Goal: Task Accomplishment & Management: Manage account settings

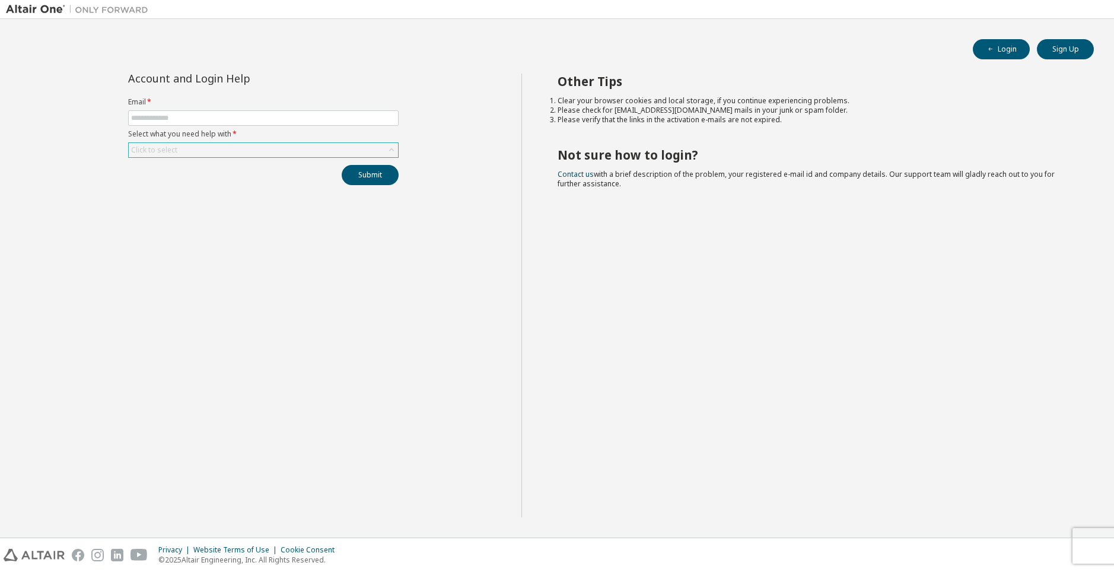
click at [232, 152] on div "Click to select" at bounding box center [263, 150] width 269 height 14
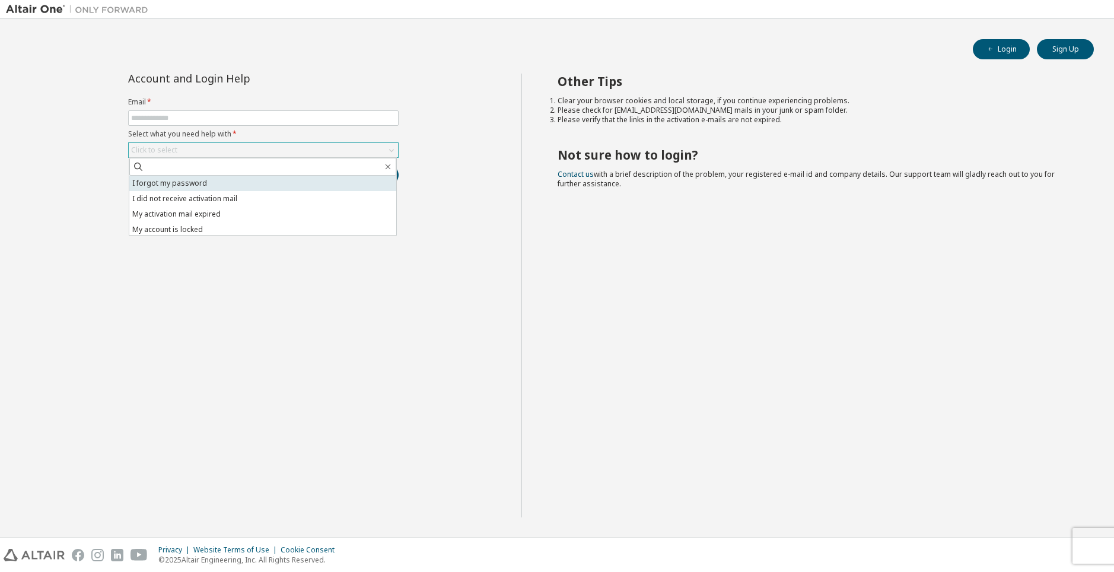
click at [179, 182] on li "I forgot my password" at bounding box center [262, 183] width 267 height 15
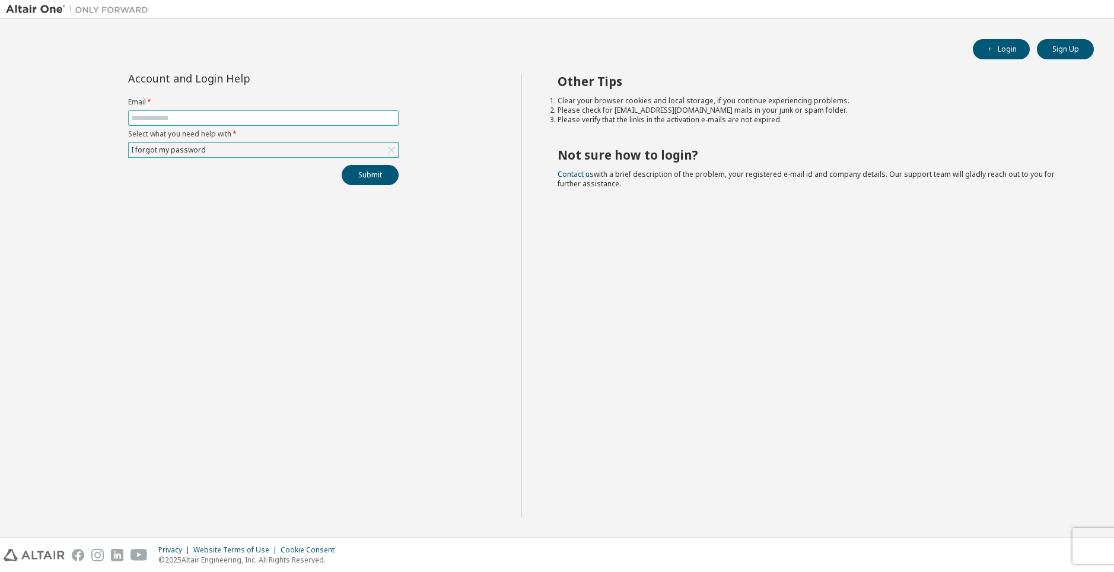
click at [222, 122] on input "text" at bounding box center [263, 117] width 265 height 9
type input "**********"
click at [374, 177] on button "Submit" at bounding box center [370, 175] width 57 height 20
click at [230, 117] on input "text" at bounding box center [263, 117] width 265 height 9
type input "**********"
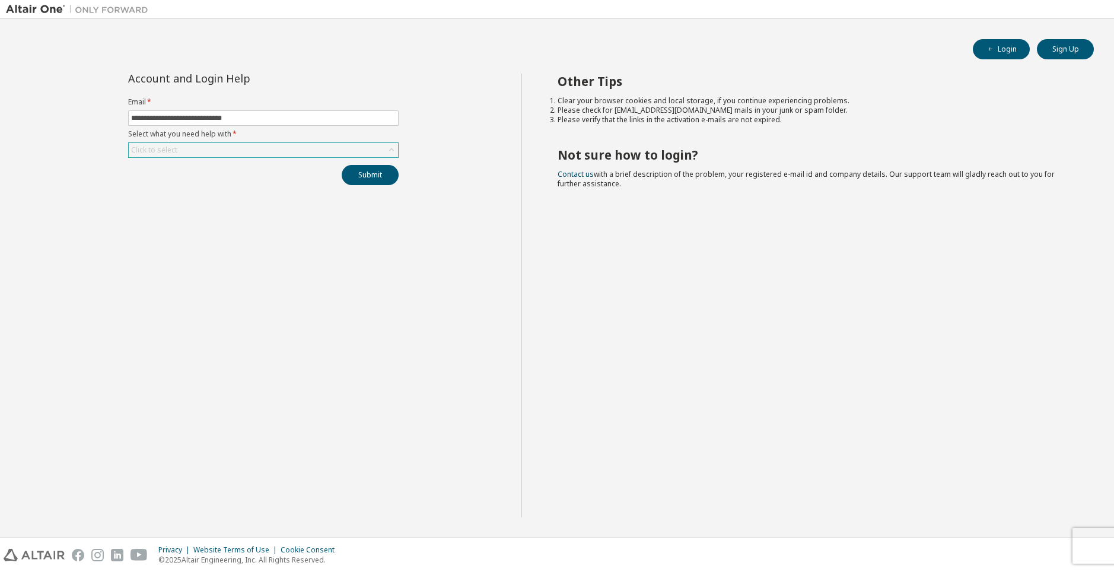
click at [211, 149] on div "Click to select" at bounding box center [263, 150] width 269 height 14
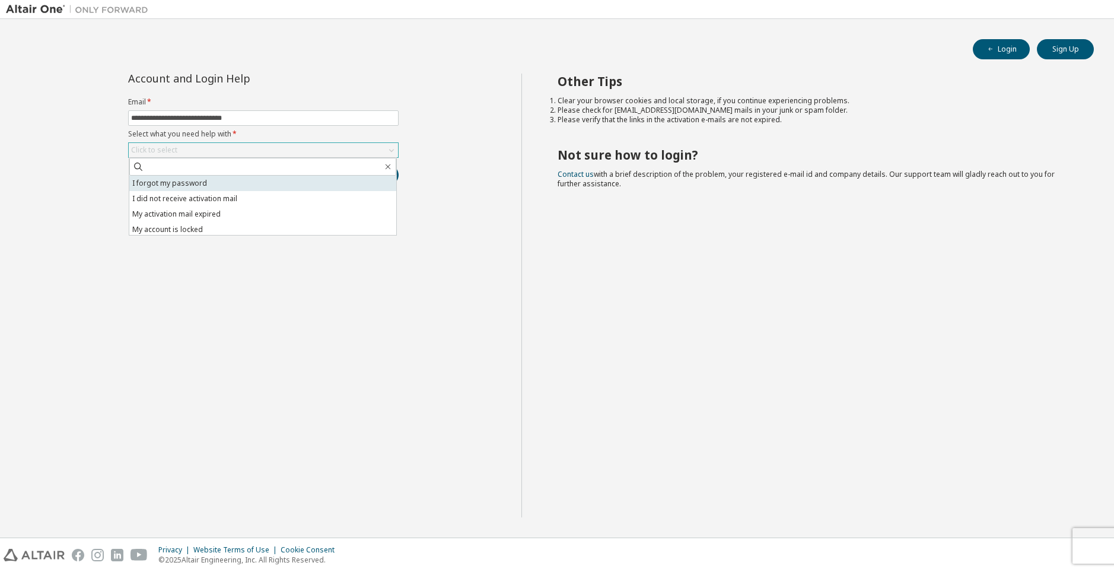
click at [197, 180] on li "I forgot my password" at bounding box center [262, 183] width 267 height 15
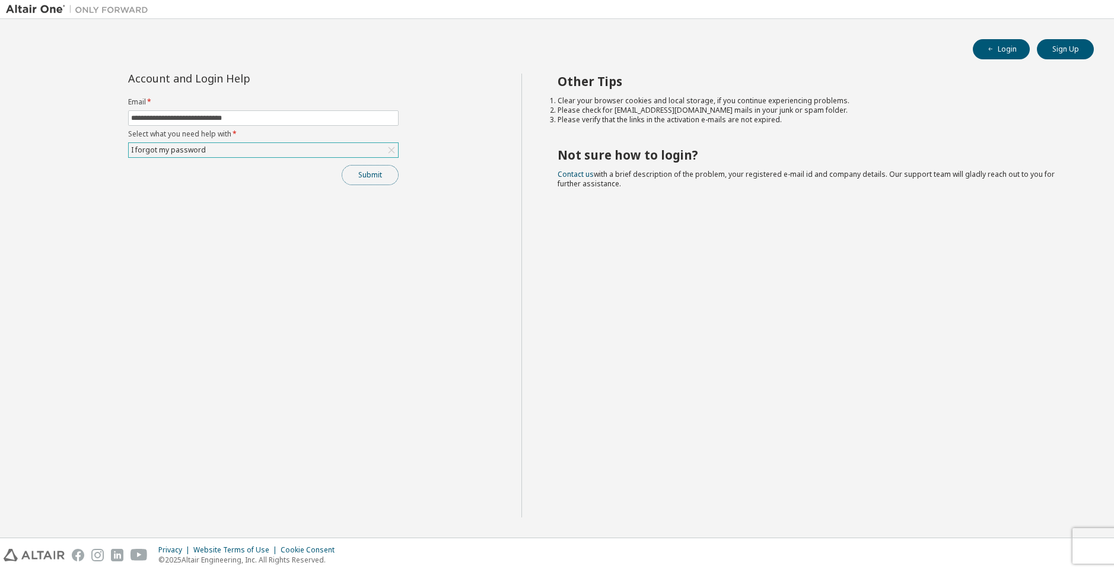
click at [375, 179] on button "Submit" at bounding box center [370, 175] width 57 height 20
click at [223, 152] on div "I forgot my password" at bounding box center [263, 150] width 269 height 14
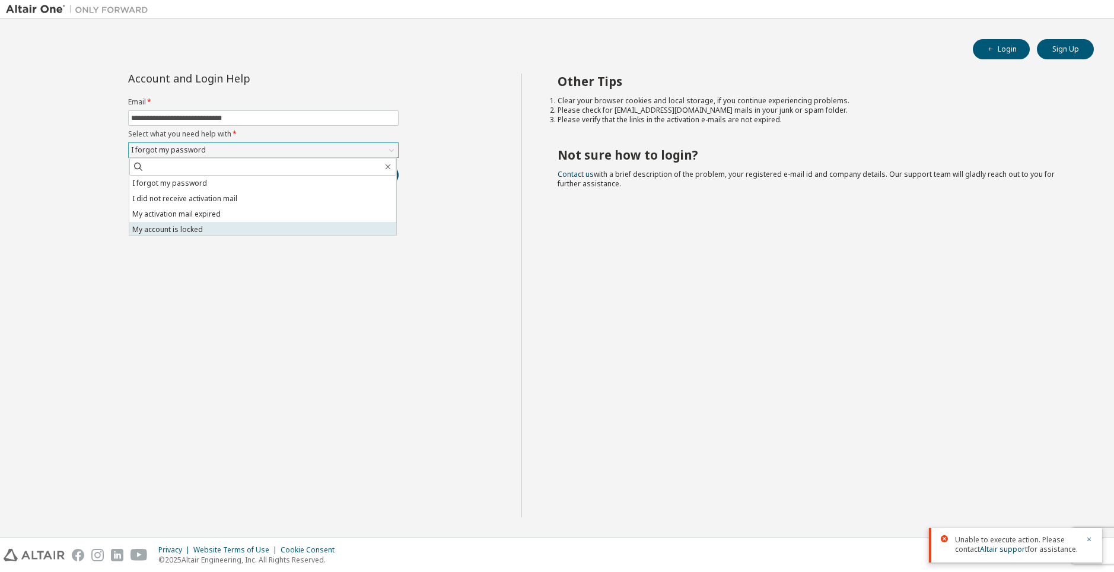
click at [204, 225] on li "My account is locked" at bounding box center [262, 229] width 267 height 15
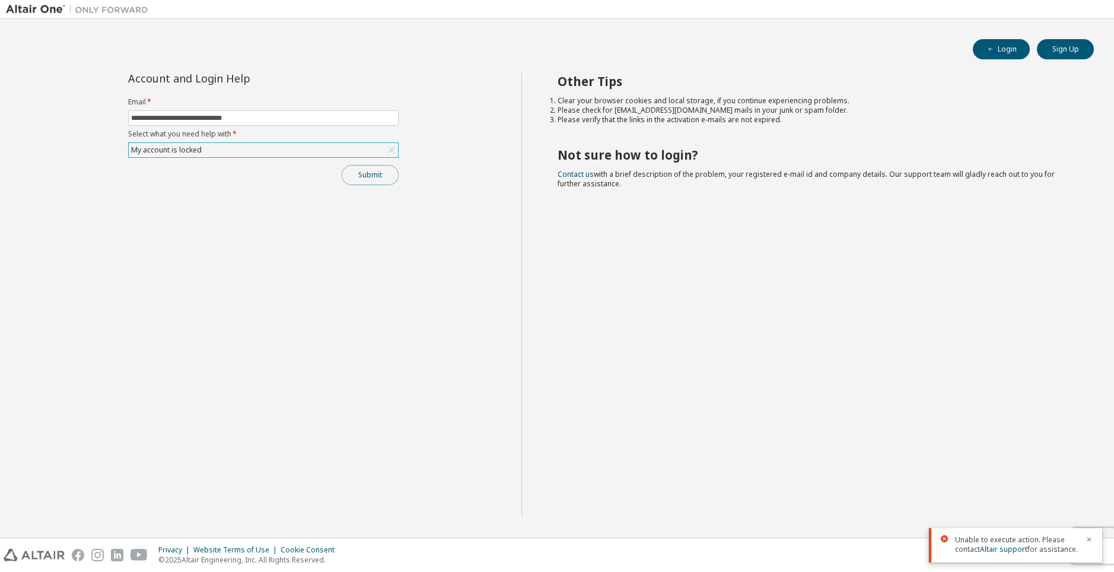
click at [365, 176] on button "Submit" at bounding box center [370, 175] width 57 height 20
click at [1015, 50] on button "Login" at bounding box center [1001, 49] width 57 height 20
click at [996, 52] on button "Login" at bounding box center [1001, 49] width 57 height 20
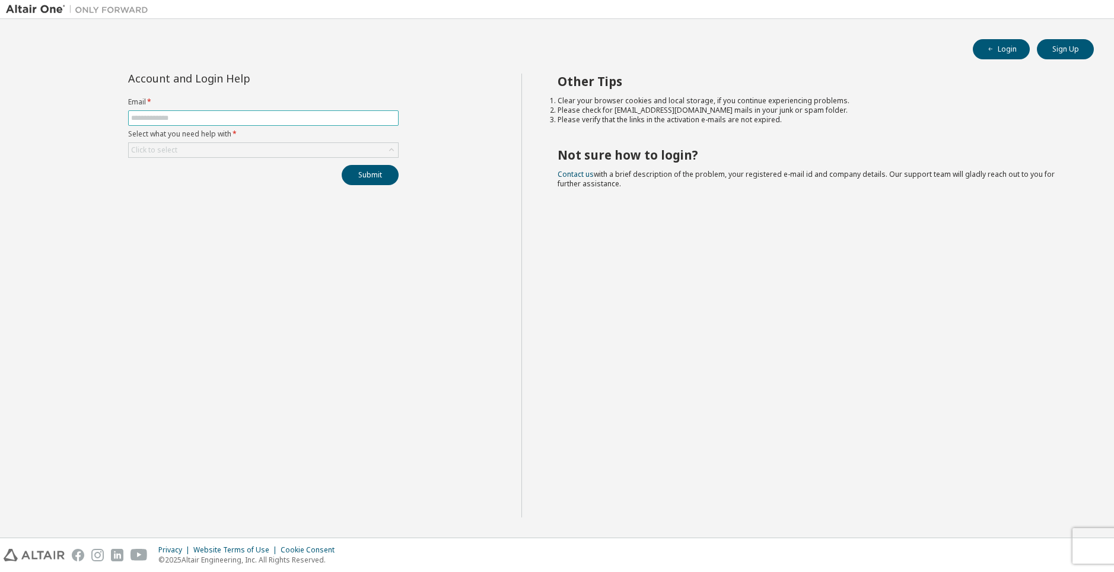
click at [296, 113] on span at bounding box center [263, 117] width 270 height 15
click at [295, 114] on input "text" at bounding box center [263, 117] width 265 height 9
type input "**********"
click at [222, 143] on div "Click to select" at bounding box center [263, 150] width 269 height 14
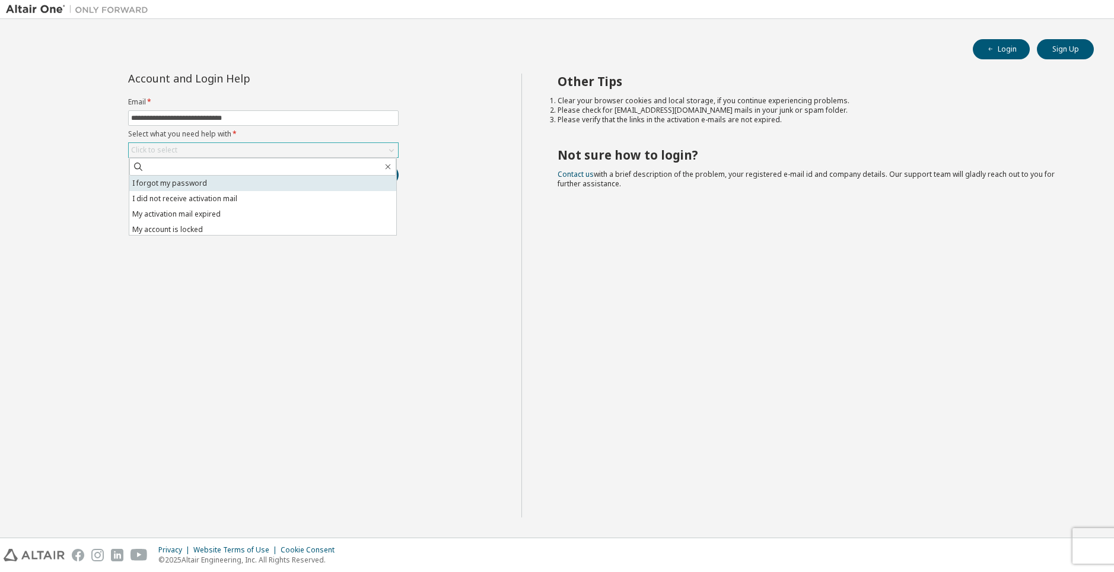
click at [193, 184] on li "I forgot my password" at bounding box center [262, 183] width 267 height 15
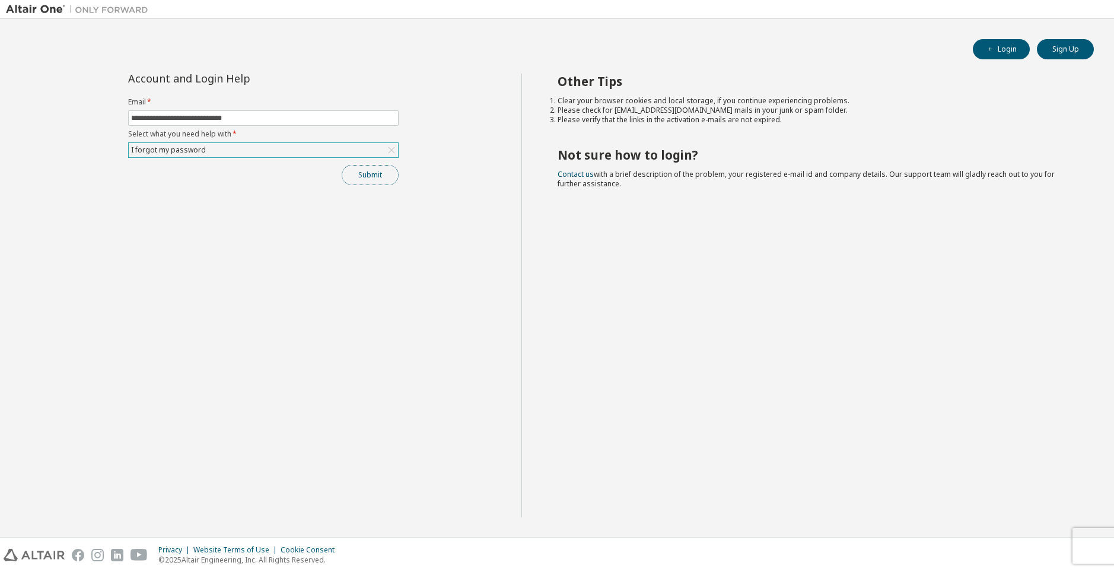
click at [371, 174] on button "Submit" at bounding box center [370, 175] width 57 height 20
